Goal: Task Accomplishment & Management: Complete application form

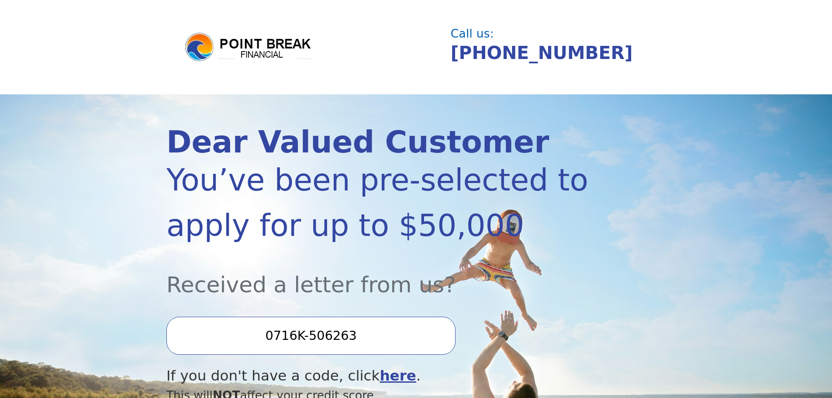
scroll to position [87, 0]
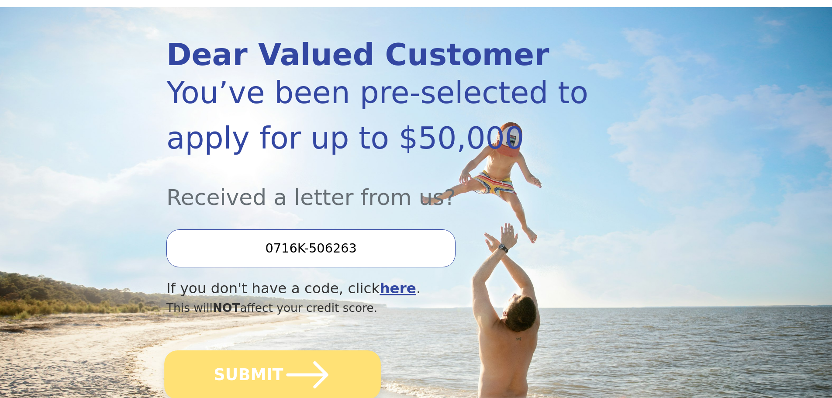
click at [284, 371] on icon "submit" at bounding box center [308, 375] width 48 height 48
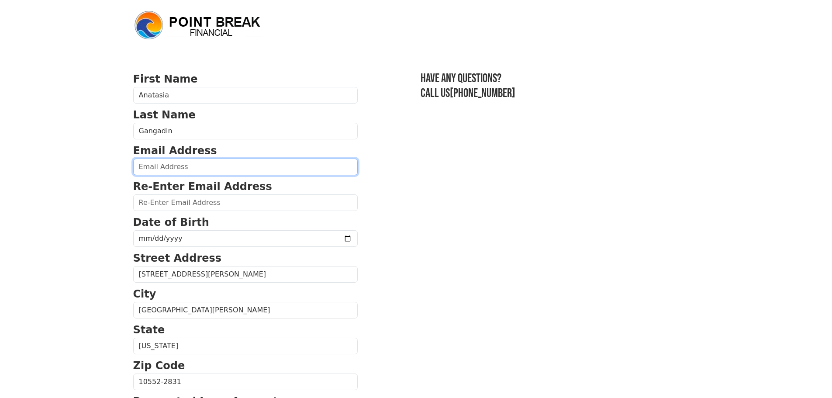
click at [173, 164] on input "email" at bounding box center [245, 167] width 225 height 17
type input "gangadin.anatasia@gmail.com"
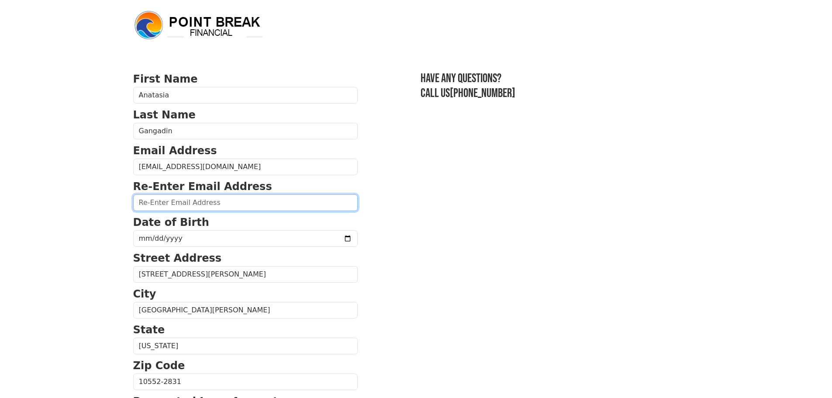
click at [193, 195] on input "email" at bounding box center [245, 202] width 225 height 17
click at [186, 211] on form "First Name Anatasia Last Name Gangadin Email Address gangadin.anatasia@gmail.co…" at bounding box center [245, 382] width 225 height 623
click at [187, 204] on input "email" at bounding box center [245, 202] width 225 height 17
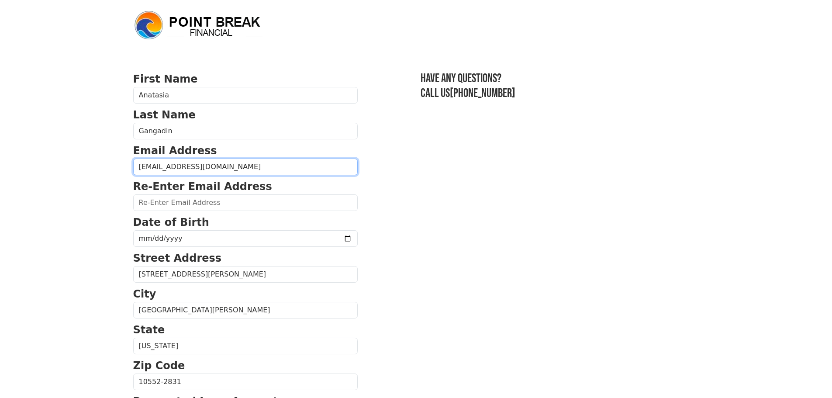
click at [194, 168] on input "gangadin.anatasia@gmail.com" at bounding box center [245, 167] width 225 height 17
click at [195, 167] on input "gangadin.anatasia@gmail.com" at bounding box center [245, 167] width 225 height 17
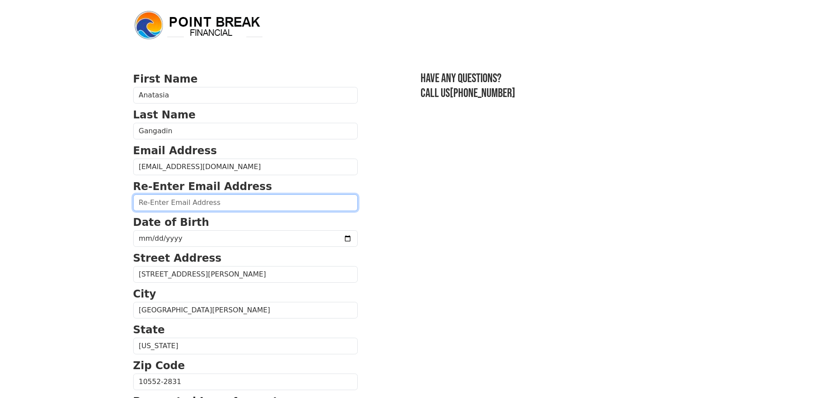
click at [182, 203] on input "email" at bounding box center [245, 202] width 225 height 17
paste input "gangadin.anatasia@gmail.com"
type input "gangadin.anatasia@gmail.com"
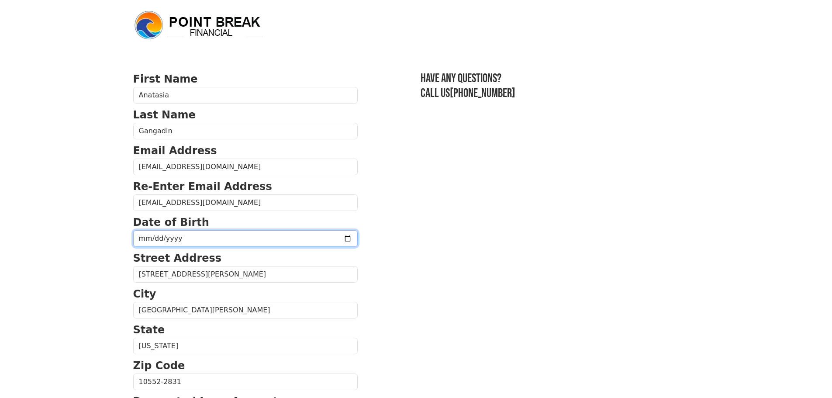
click at [169, 239] on input "date" at bounding box center [245, 238] width 225 height 17
click at [138, 240] on input "date" at bounding box center [245, 238] width 225 height 17
click at [144, 237] on input "date" at bounding box center [245, 238] width 225 height 17
type input "1989-11-04"
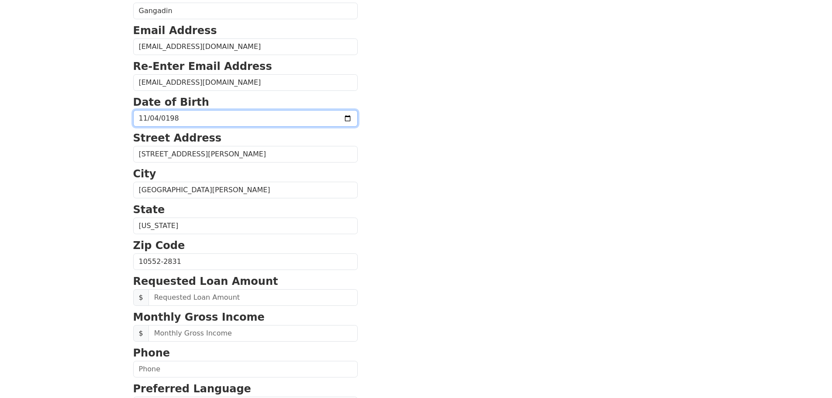
scroll to position [131, 0]
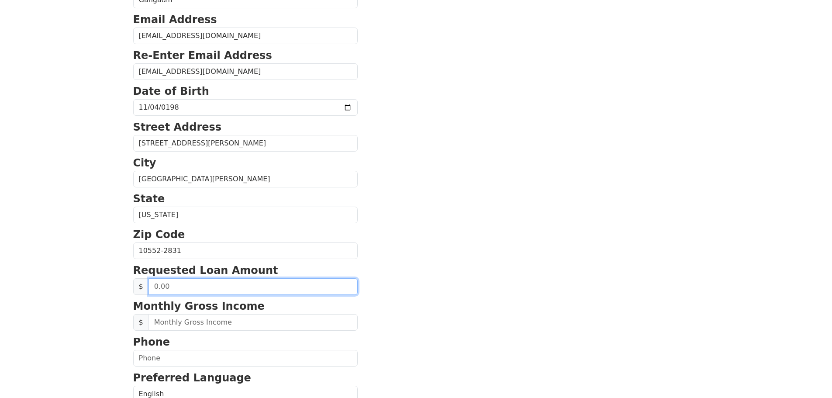
click at [225, 288] on input "text" at bounding box center [253, 286] width 209 height 17
type input "50,000.00"
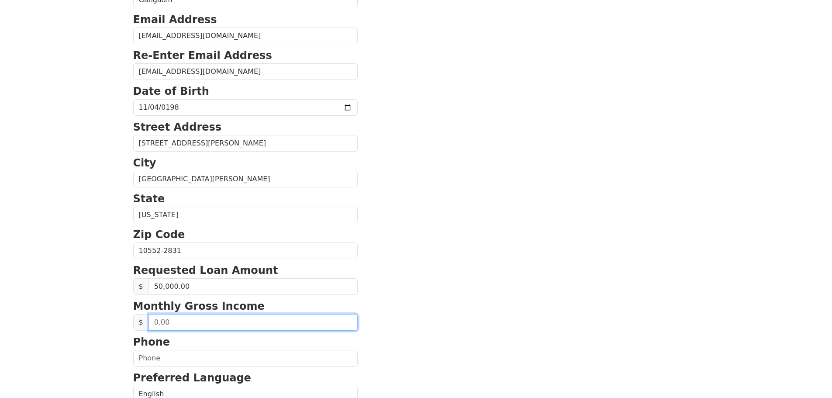
click at [196, 329] on input "text" at bounding box center [253, 322] width 209 height 17
type input "4,000.00"
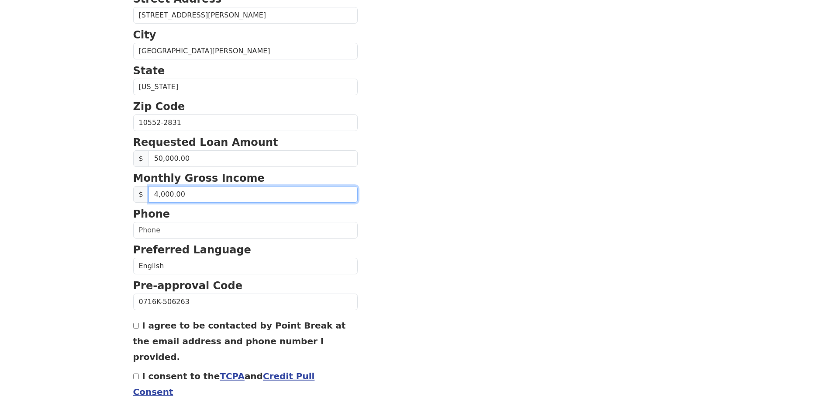
scroll to position [298, 0]
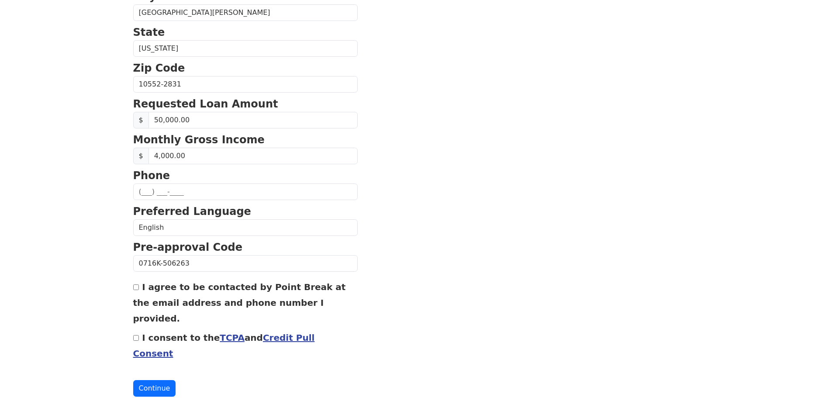
click at [160, 182] on strong "Phone" at bounding box center [151, 176] width 37 height 12
click at [153, 191] on input "text" at bounding box center [245, 192] width 225 height 17
type input "(347) 417-6460"
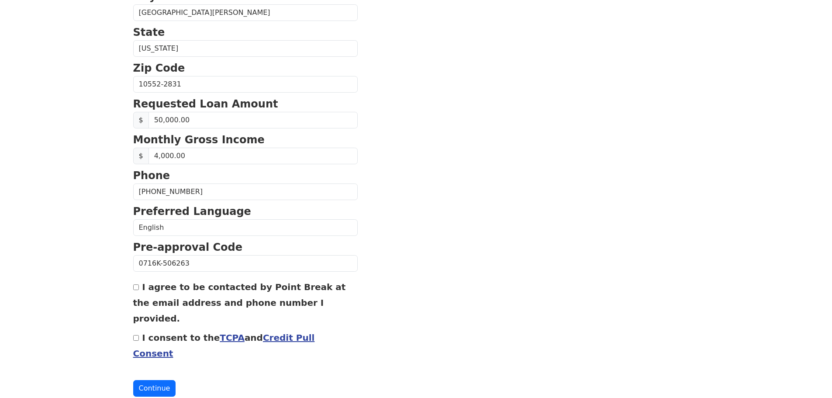
click at [161, 284] on label "I agree to be contacted by Point Break at the email address and phone number I …" at bounding box center [239, 303] width 213 height 42
click at [139, 284] on input "I agree to be contacted by Point Break at the email address and phone number I …" at bounding box center [136, 287] width 6 height 6
checkbox input "true"
click at [162, 333] on label "I consent to the TCPA and Credit Pull Consent" at bounding box center [224, 346] width 182 height 26
click at [139, 335] on input "I consent to the TCPA and Credit Pull Consent" at bounding box center [136, 338] width 6 height 6
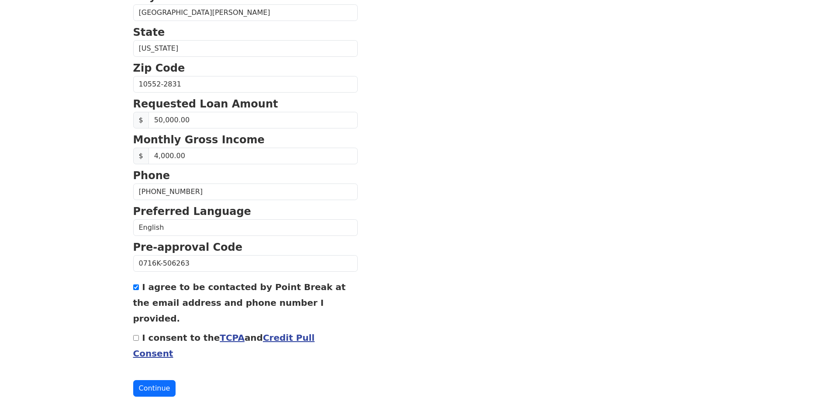
checkbox input "true"
click at [156, 380] on button "Continue" at bounding box center [154, 388] width 43 height 17
